Goal: Find contact information: Find contact information

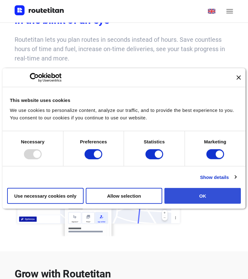
click at [200, 200] on button "OK" at bounding box center [203, 196] width 77 height 16
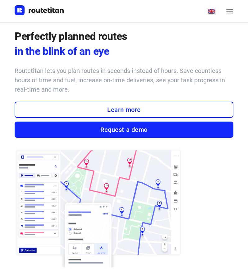
click at [228, 13] on icon "menu" at bounding box center [230, 11] width 9 height 9
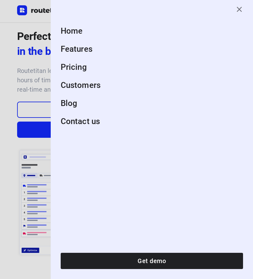
click at [75, 49] on link "Features" at bounding box center [149, 49] width 187 height 16
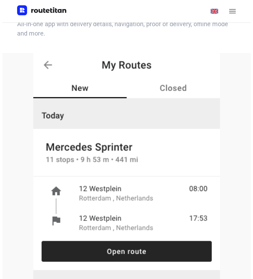
scroll to position [1707, 0]
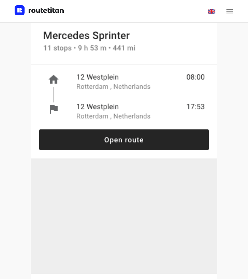
click at [231, 16] on button "menu" at bounding box center [230, 11] width 12 height 12
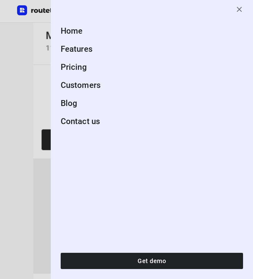
click at [72, 115] on link "Contact us" at bounding box center [149, 121] width 187 height 16
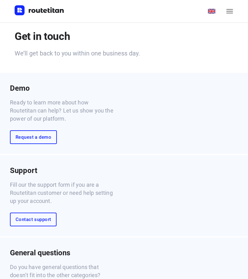
drag, startPoint x: 72, startPoint y: 115, endPoint x: 75, endPoint y: 119, distance: 4.8
click at [75, 119] on p "Ready to learn more about how Routetitan can help? Let us show you the power of…" at bounding box center [62, 110] width 105 height 24
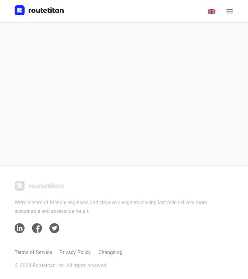
scroll to position [408, 0]
click at [22, 225] on icon at bounding box center [20, 228] width 10 height 10
